Goal: Navigation & Orientation: Find specific page/section

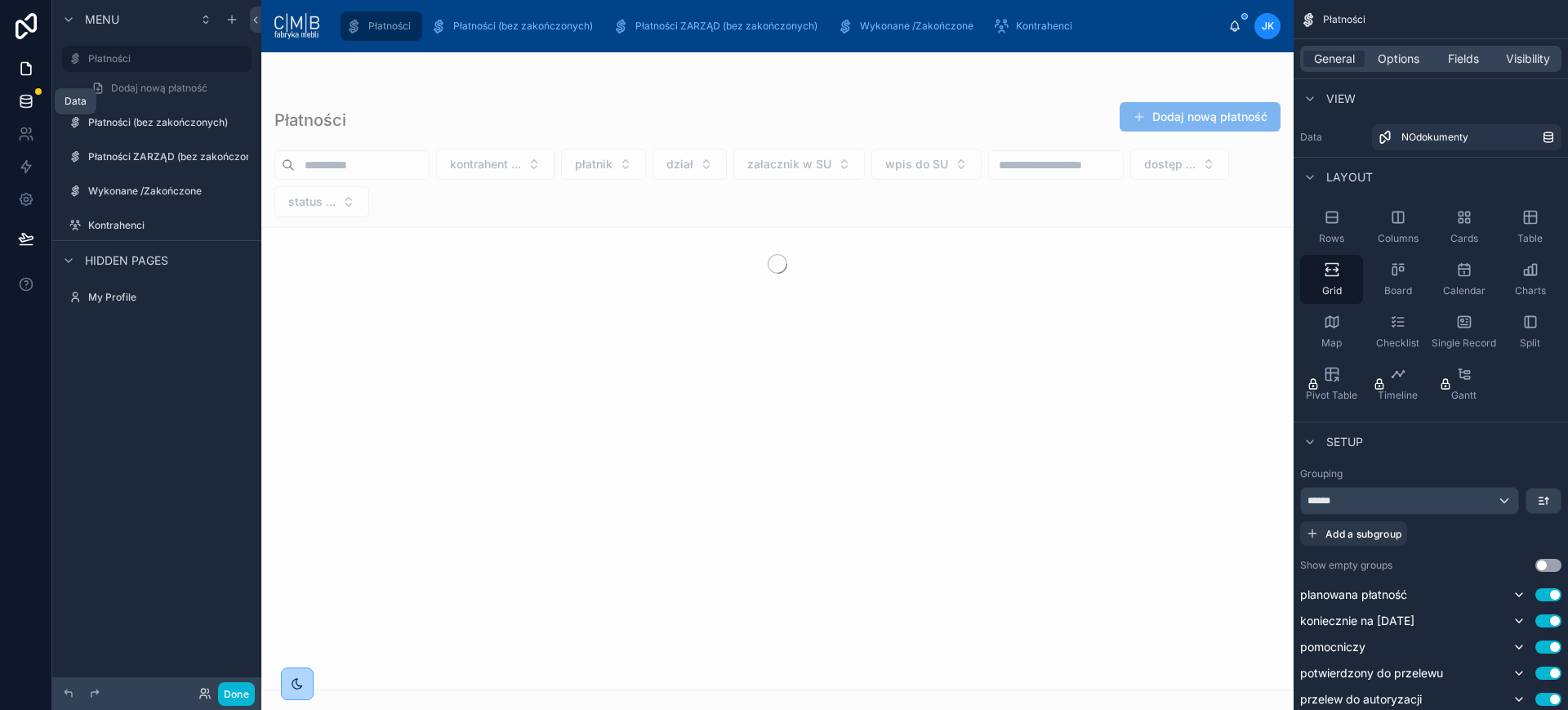
click at [23, 98] on icon at bounding box center [25, 97] width 11 height 4
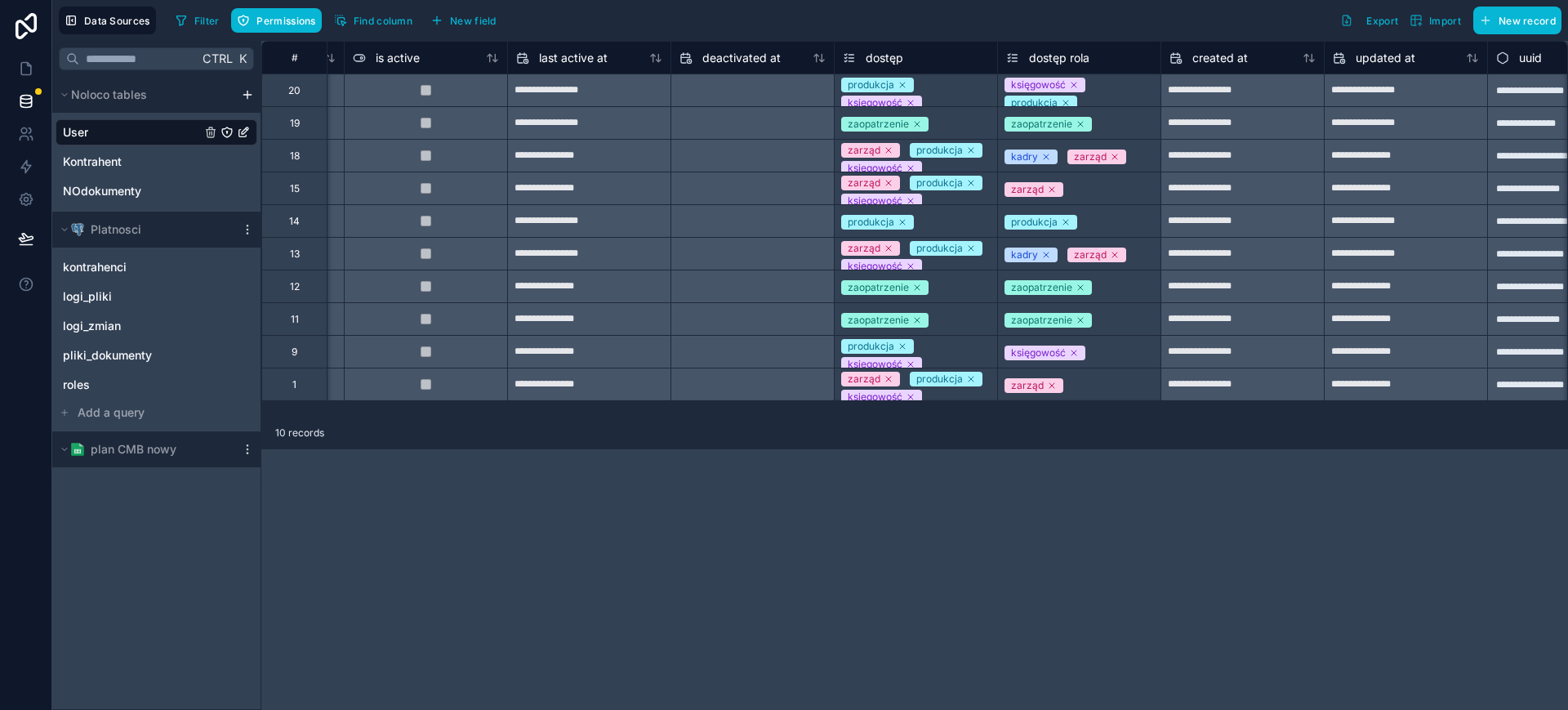
scroll to position [0, 1209]
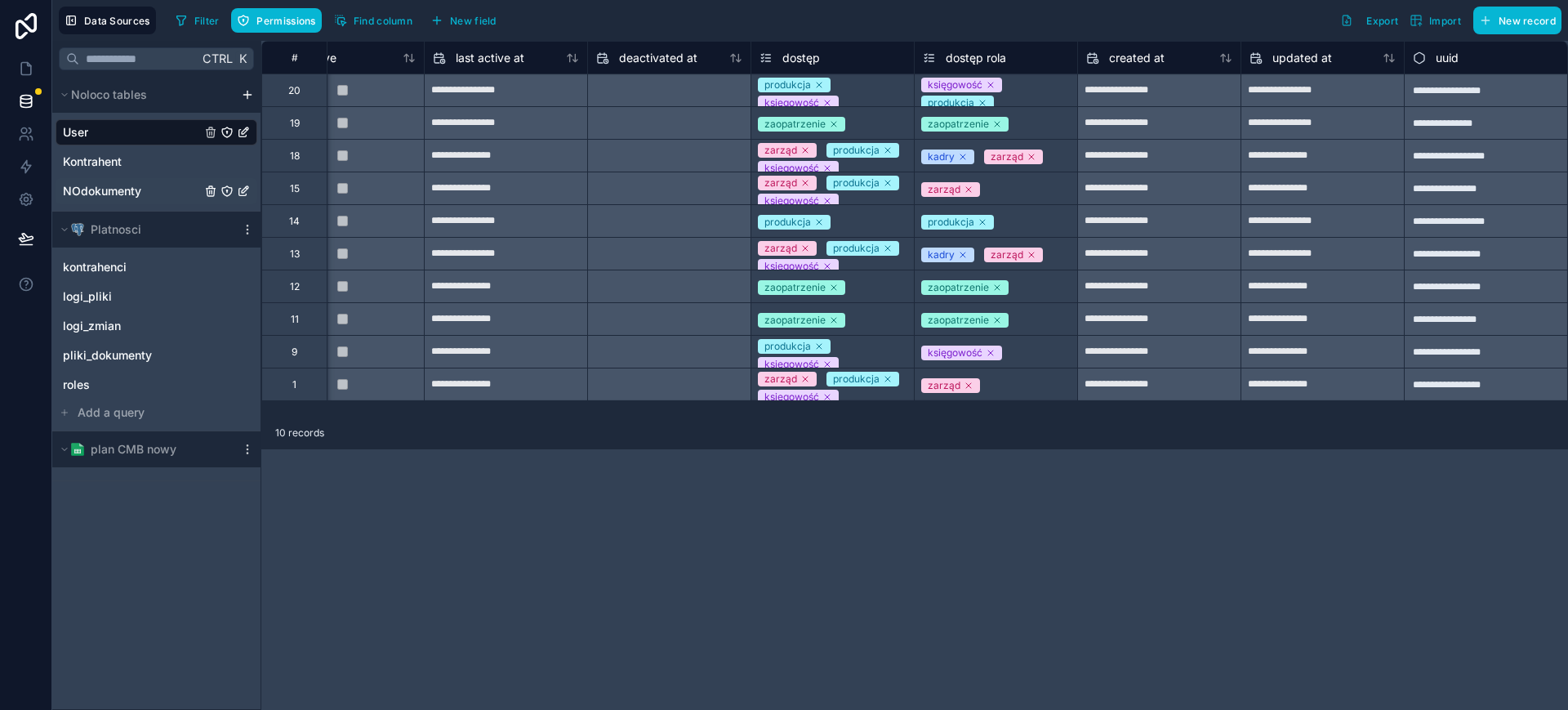
click at [109, 193] on span "NOdokumenty" at bounding box center [102, 191] width 79 height 17
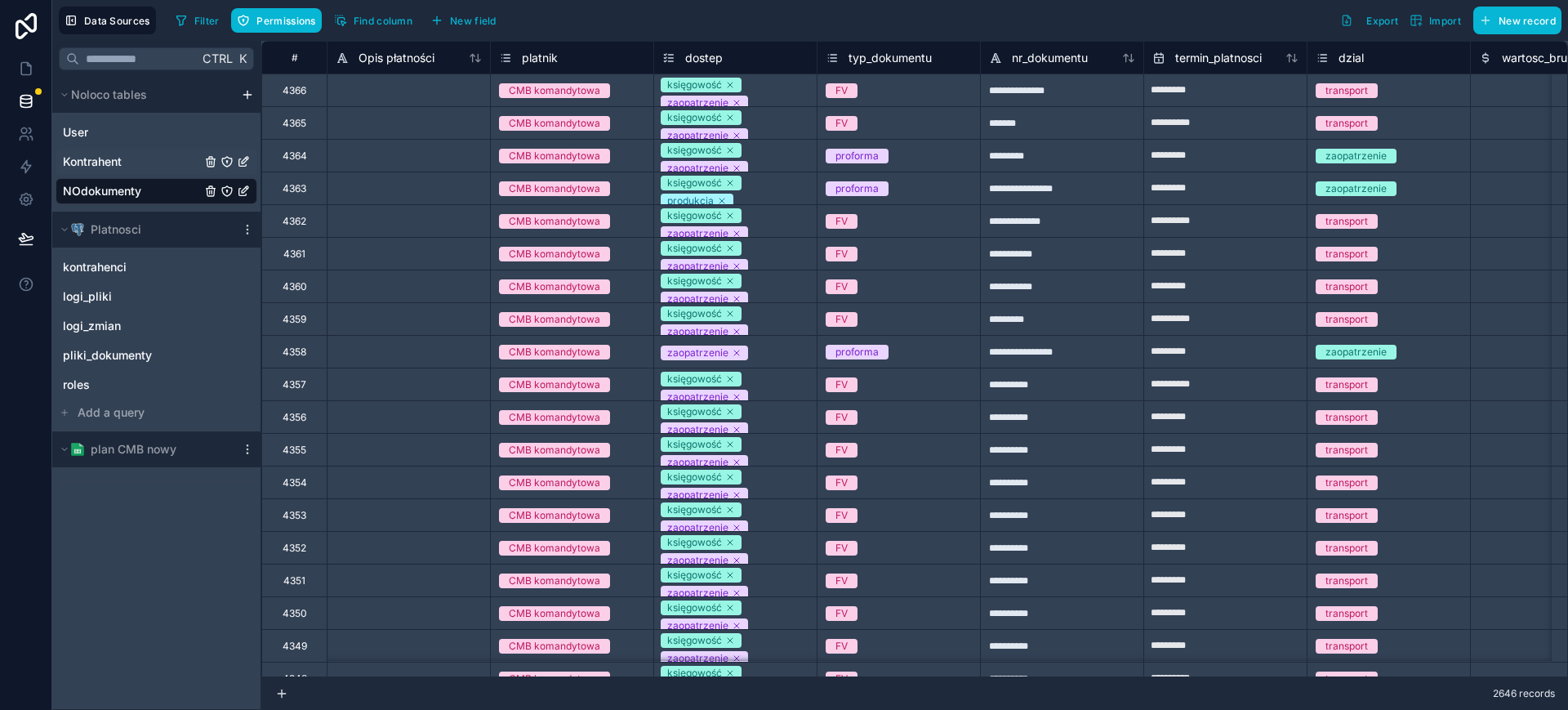
click at [103, 160] on span "Kontrahent" at bounding box center [92, 161] width 58 height 17
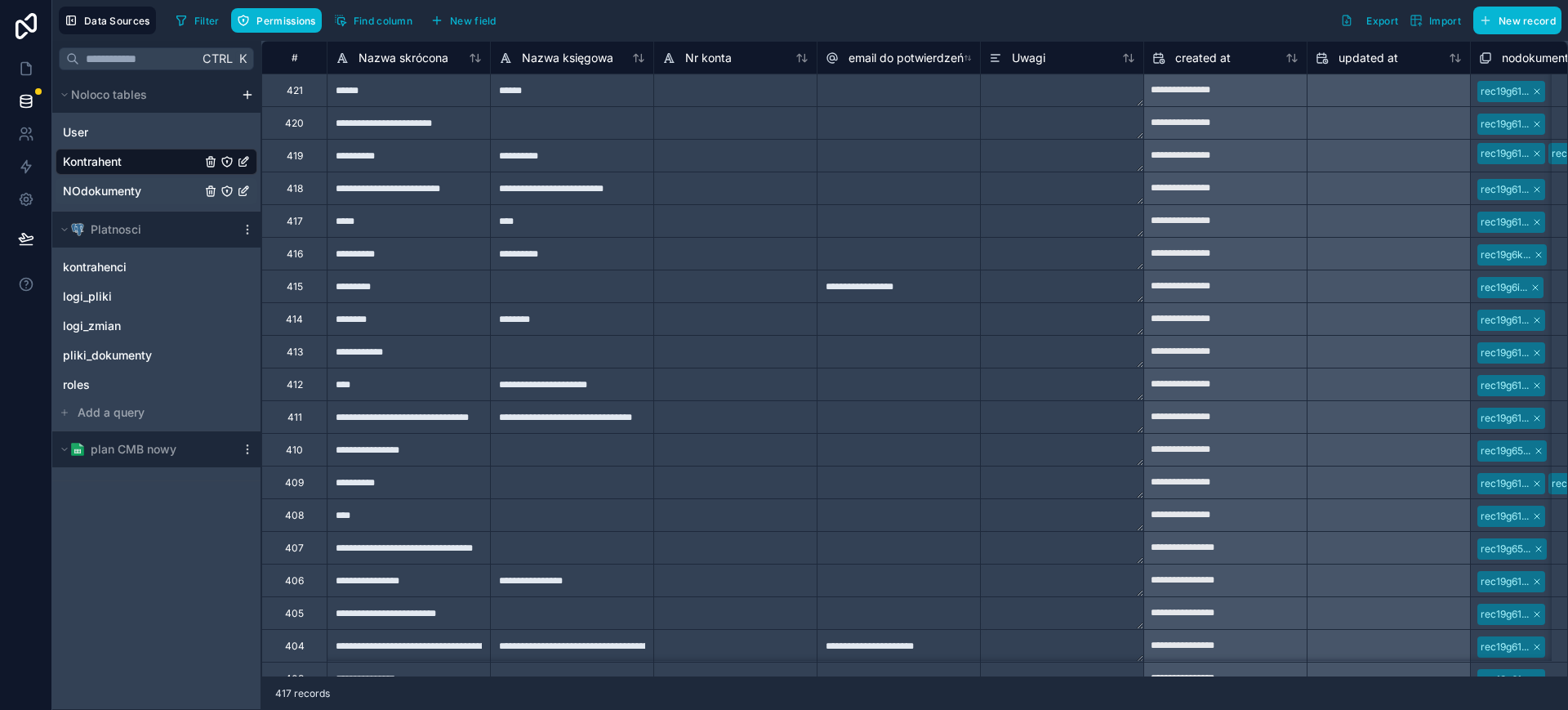
click at [106, 186] on span "NOdokumenty" at bounding box center [102, 191] width 79 height 17
